Goal: Navigation & Orientation: Find specific page/section

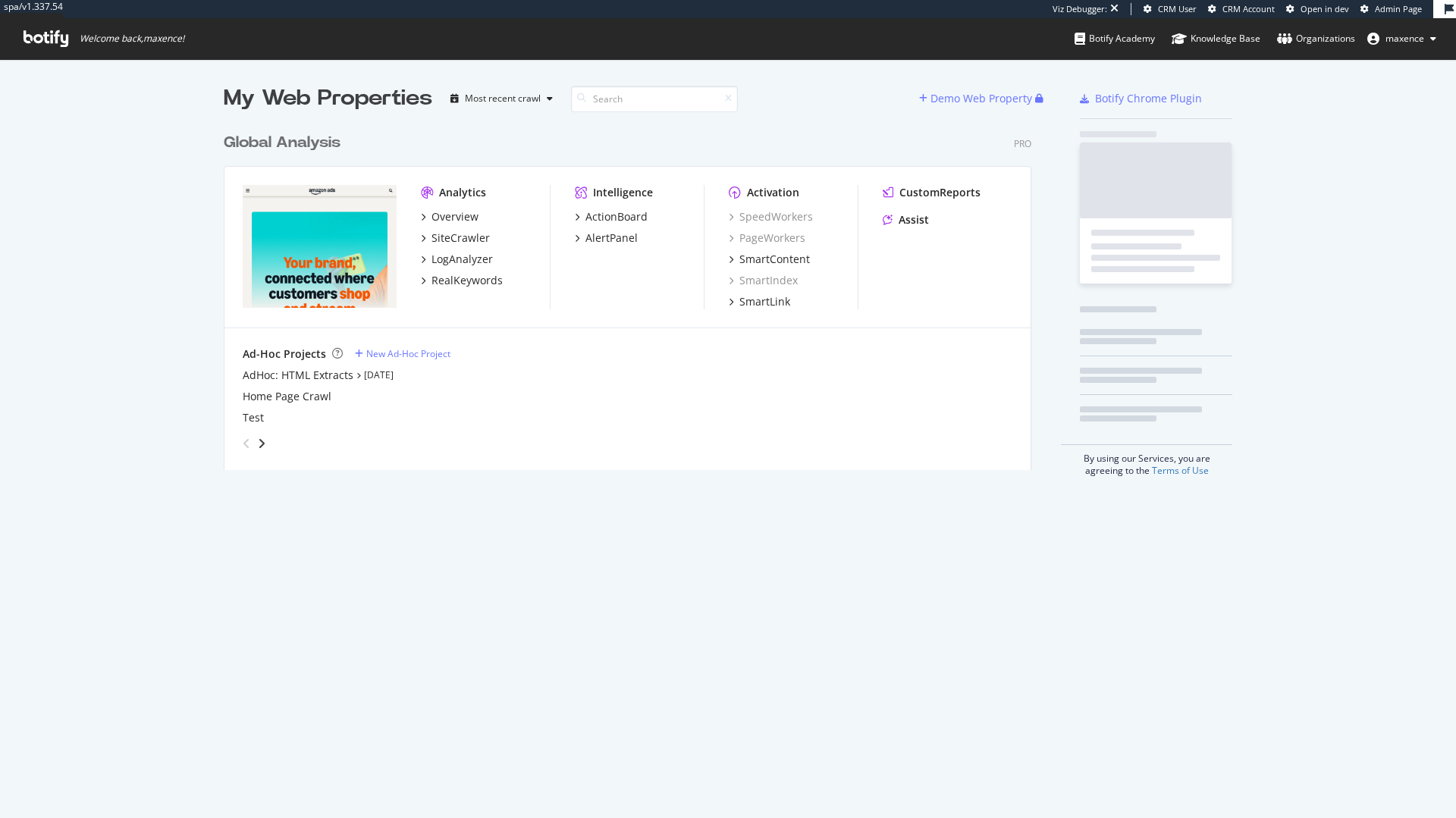
scroll to position [345, 809]
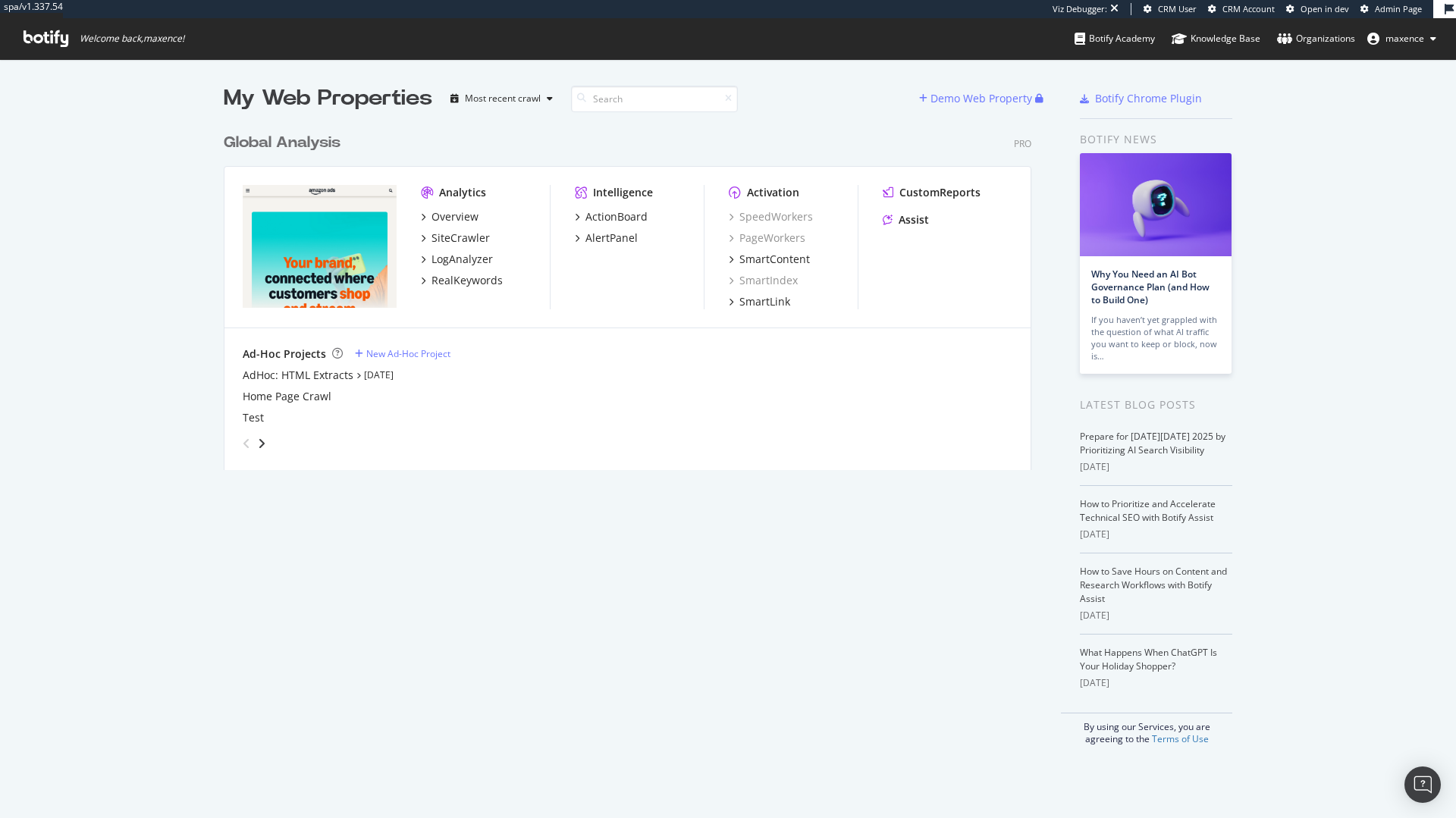
click at [313, 139] on div "Global Analysis" at bounding box center [282, 143] width 117 height 22
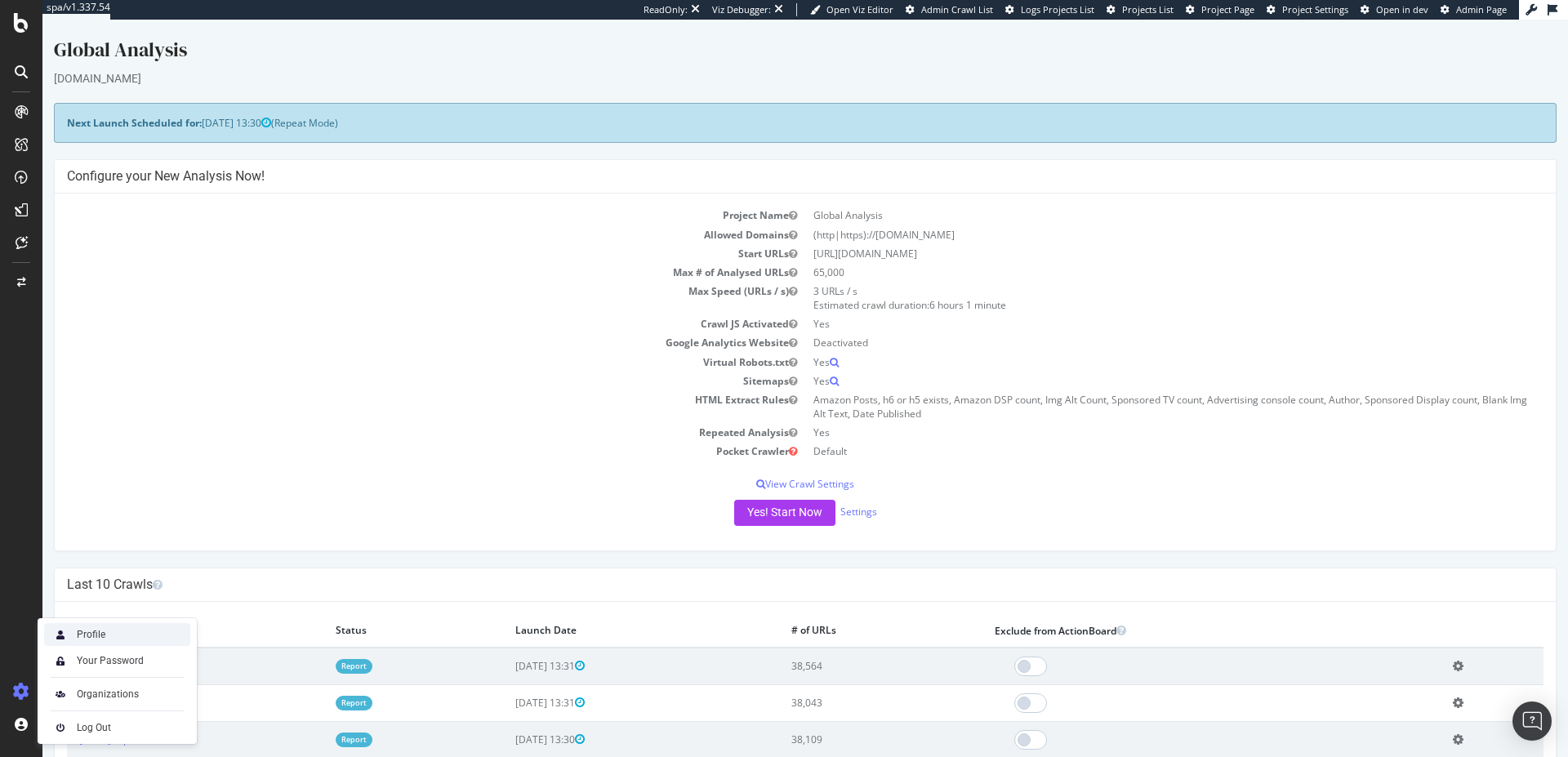
click at [90, 636] on div "Profile" at bounding box center [90, 634] width 28 height 13
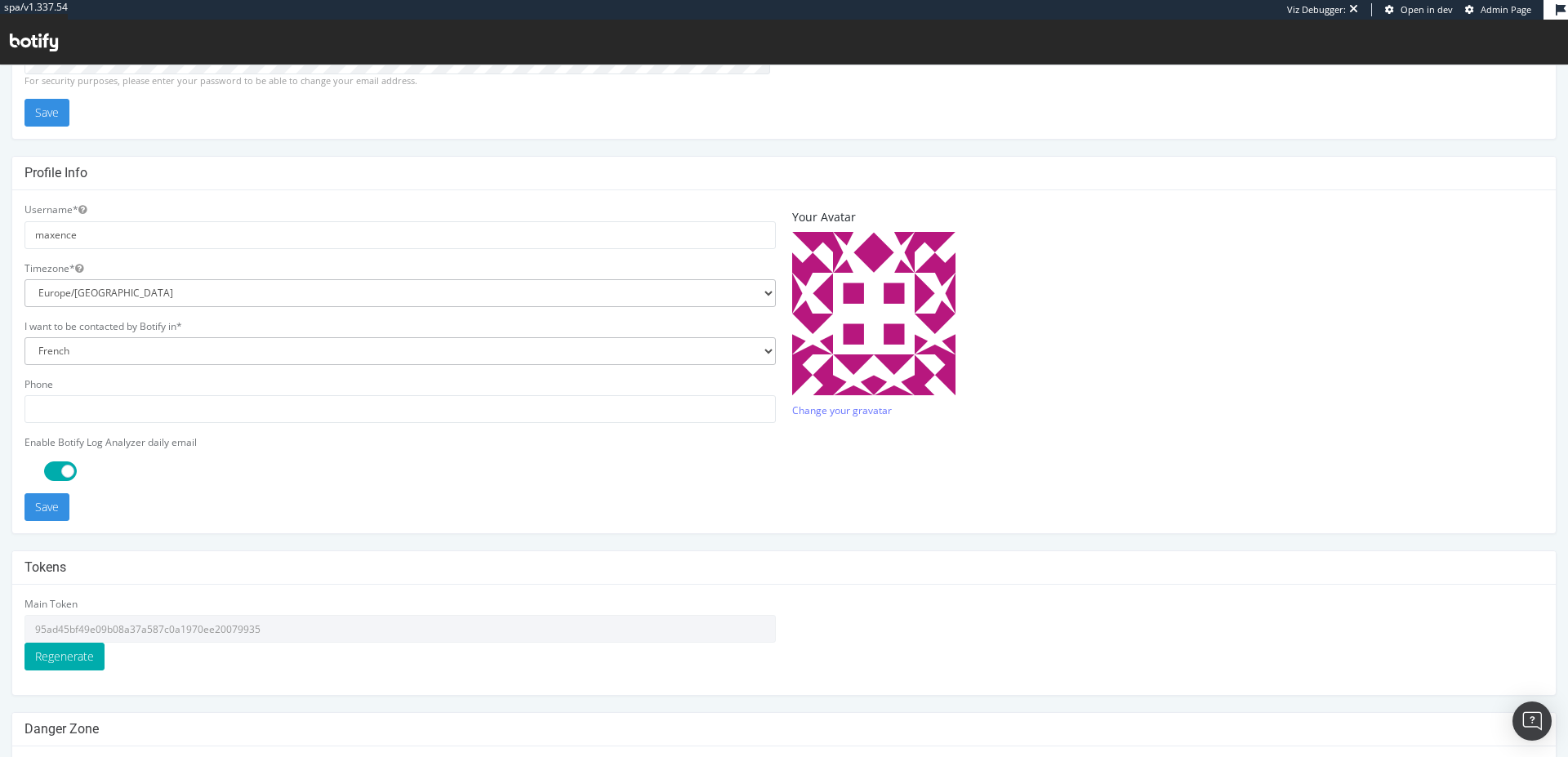
scroll to position [335, 0]
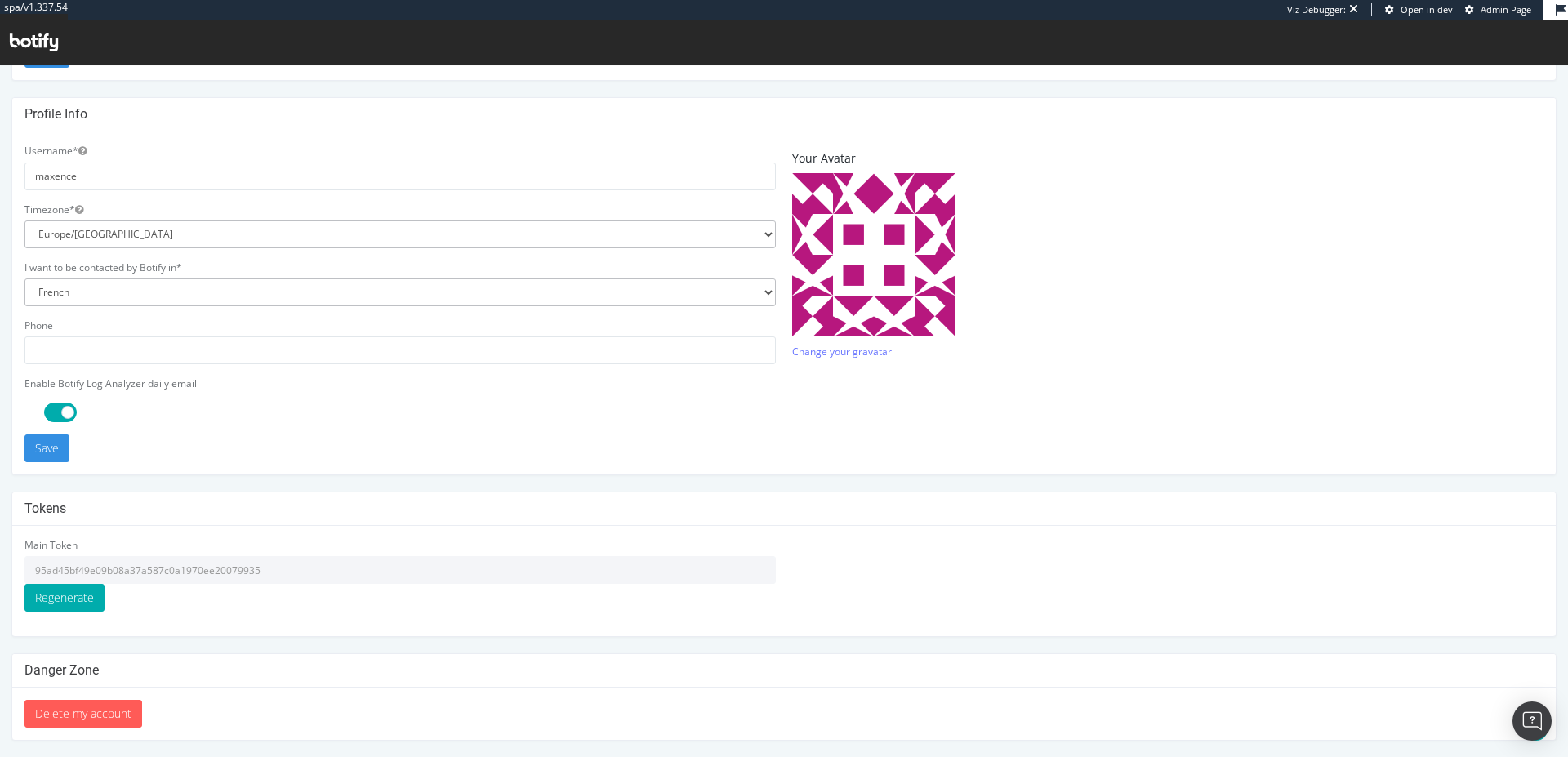
click at [202, 572] on input "95ad45bf49e09b08a37a587c0a1970ee20079935" at bounding box center [400, 569] width 752 height 28
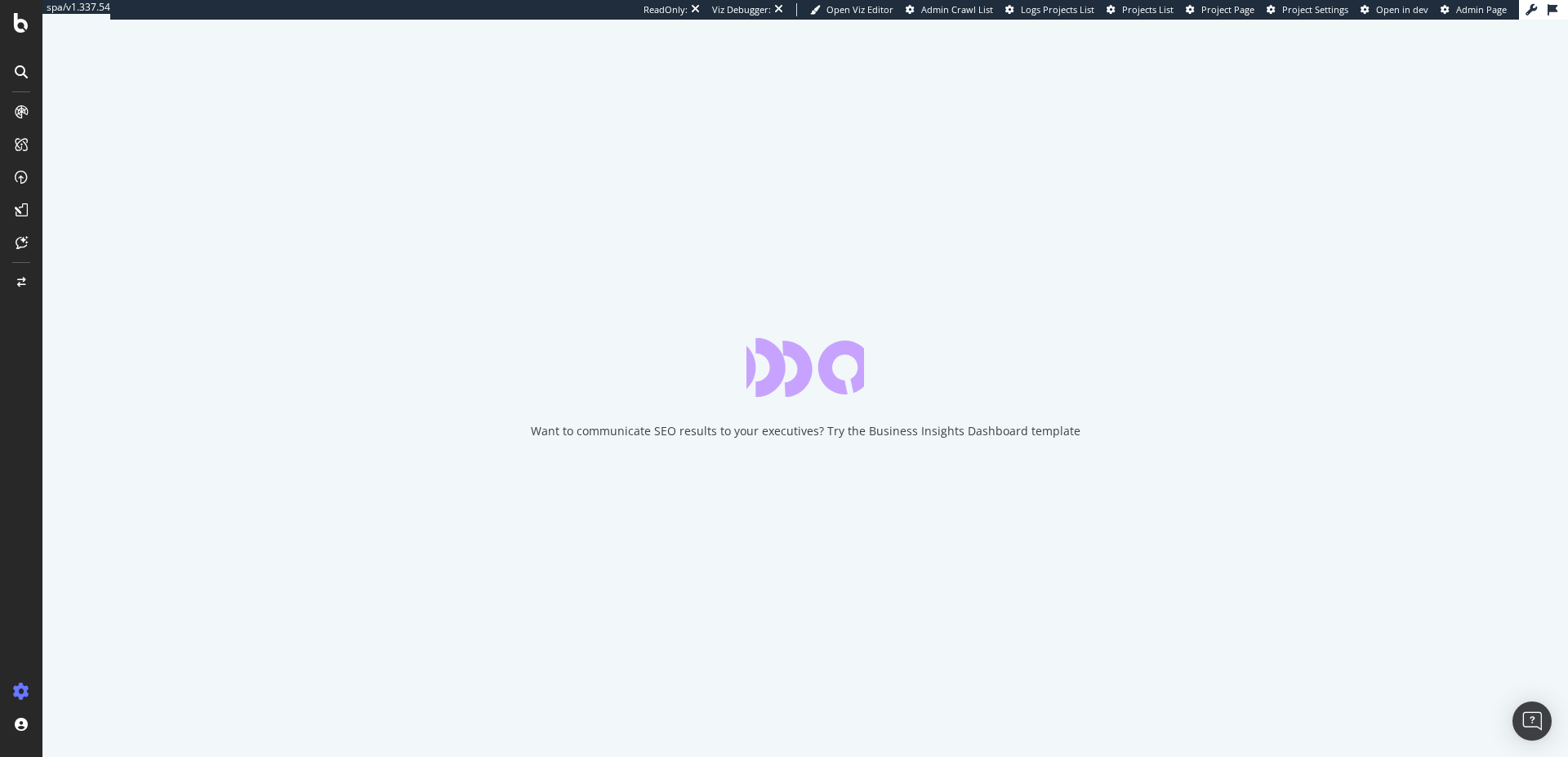
click at [1238, 9] on span "Project Page" at bounding box center [1228, 9] width 53 height 13
